Goal: Find specific page/section: Find specific page/section

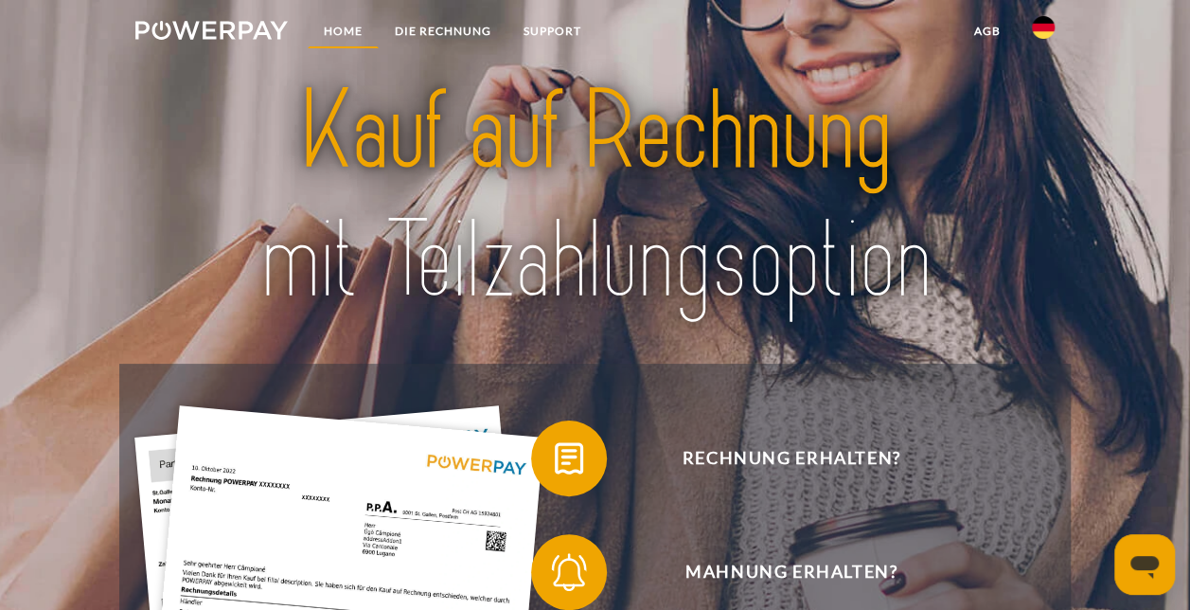
click at [340, 30] on link "Home" at bounding box center [343, 31] width 71 height 34
click at [1045, 31] on img at bounding box center [1043, 27] width 23 height 23
click at [1041, 95] on img at bounding box center [1043, 89] width 23 height 23
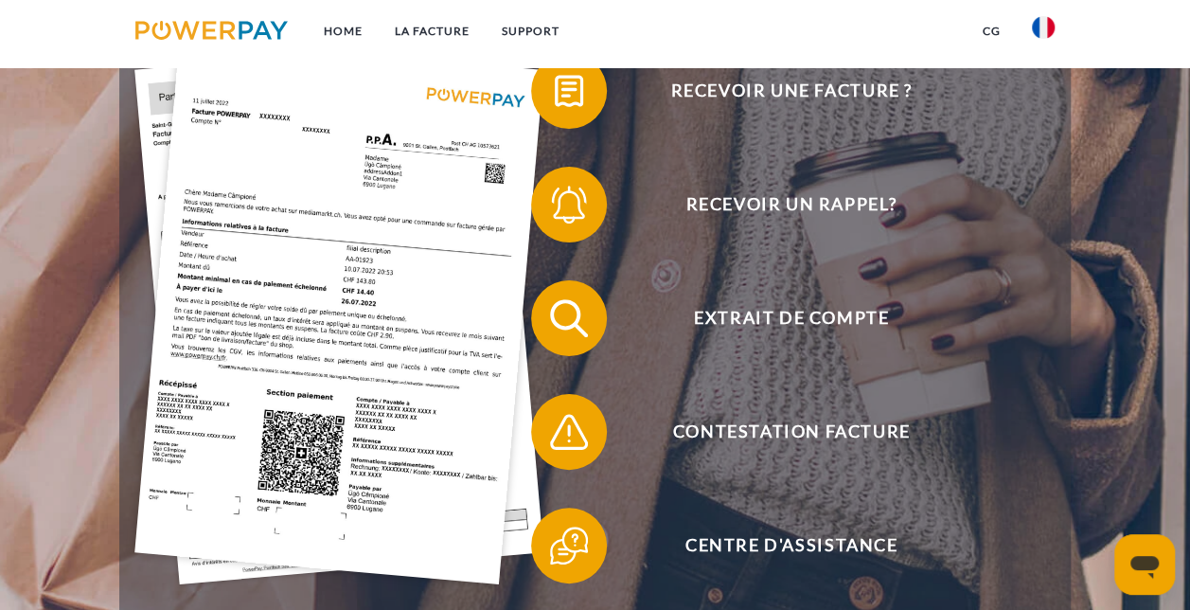
scroll to position [379, 0]
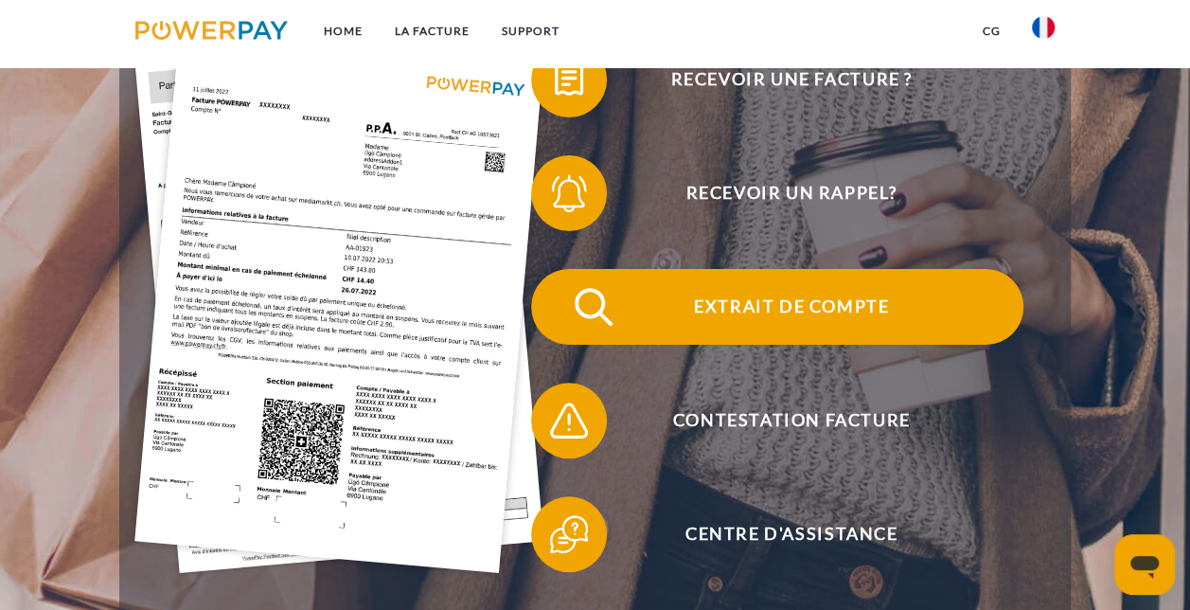
click at [827, 312] on span "Extrait de compte" at bounding box center [791, 307] width 464 height 76
